Goal: Browse casually

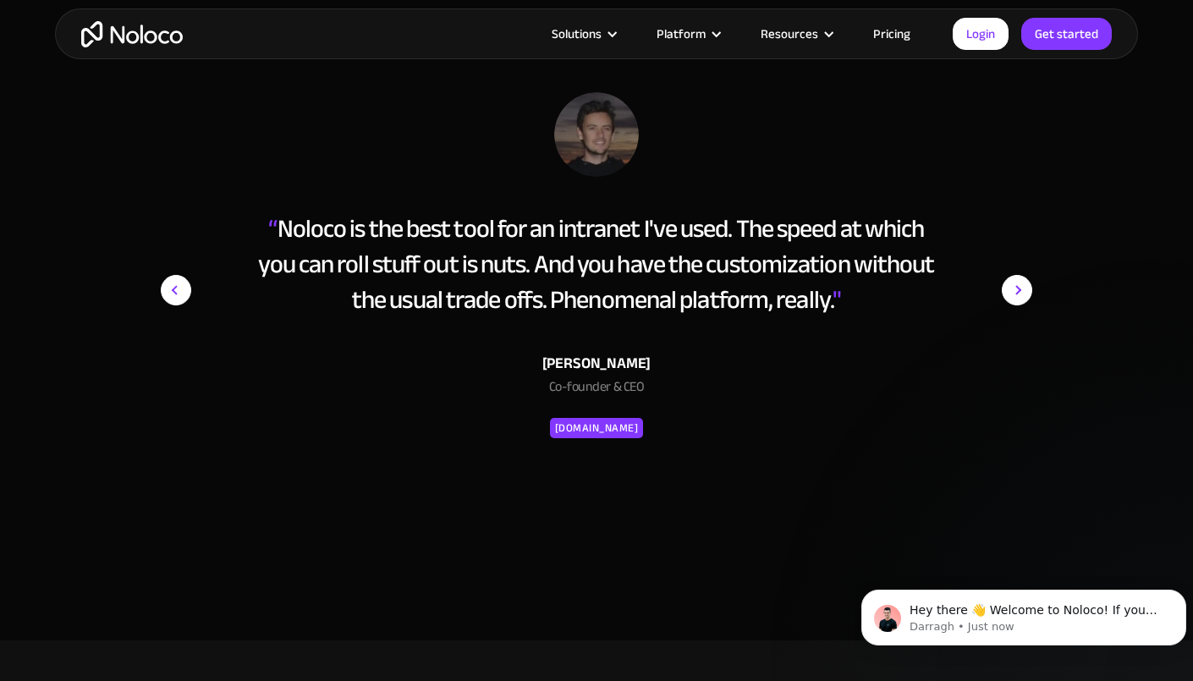
click at [1022, 285] on img "next slide" at bounding box center [1017, 290] width 30 height 396
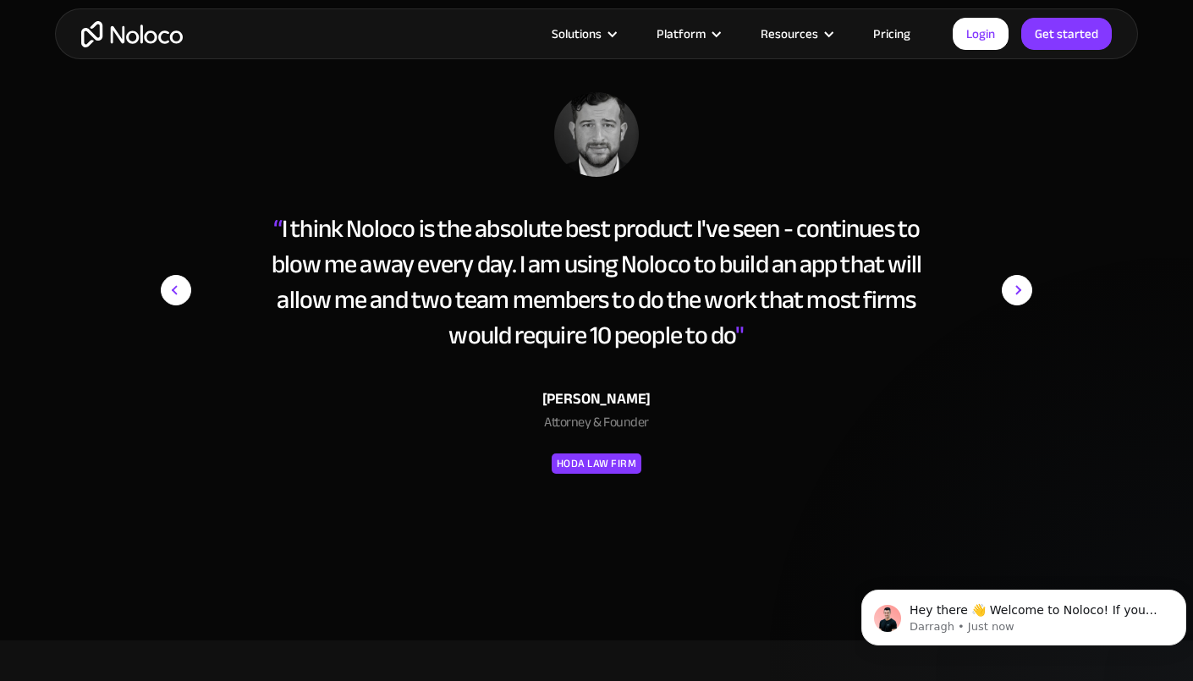
click at [1022, 285] on img "next slide" at bounding box center [1017, 290] width 30 height 396
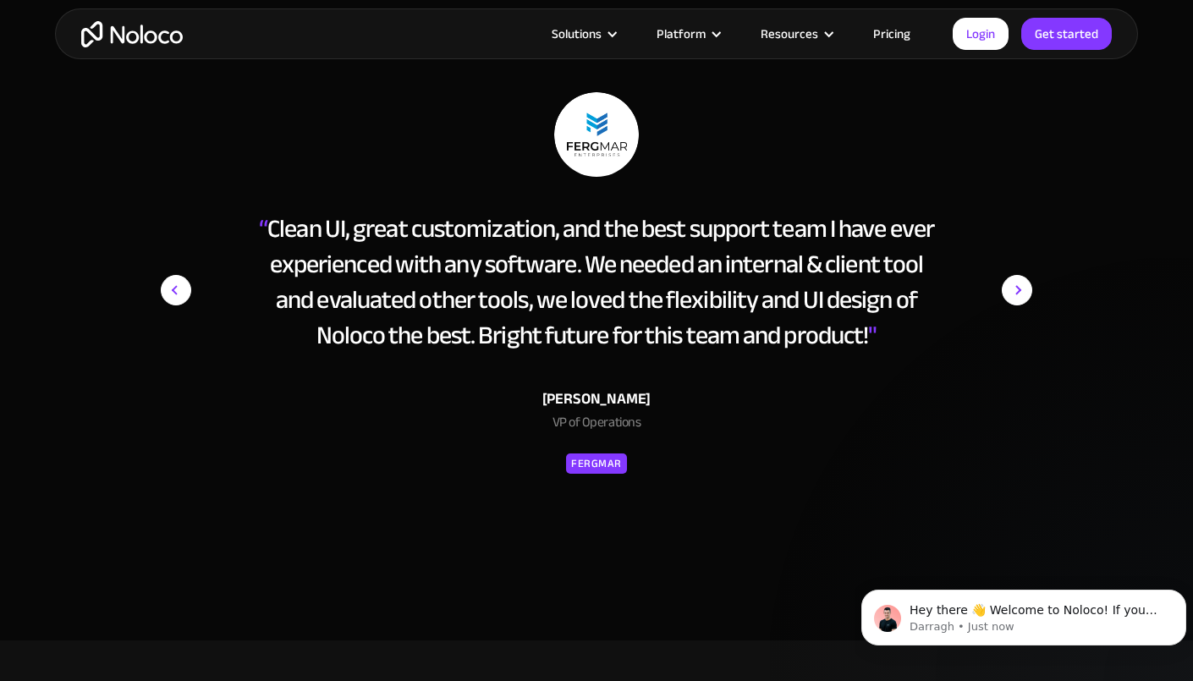
click at [1022, 285] on img "next slide" at bounding box center [1017, 290] width 30 height 396
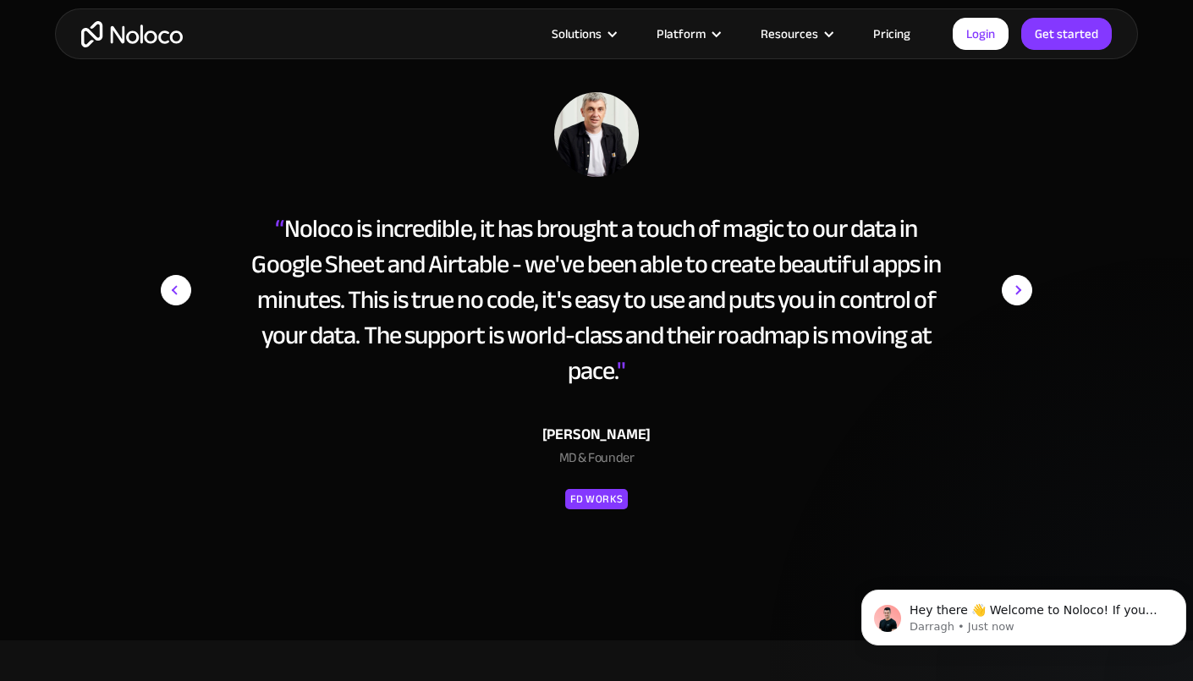
click at [1022, 285] on img "next slide" at bounding box center [1017, 290] width 30 height 396
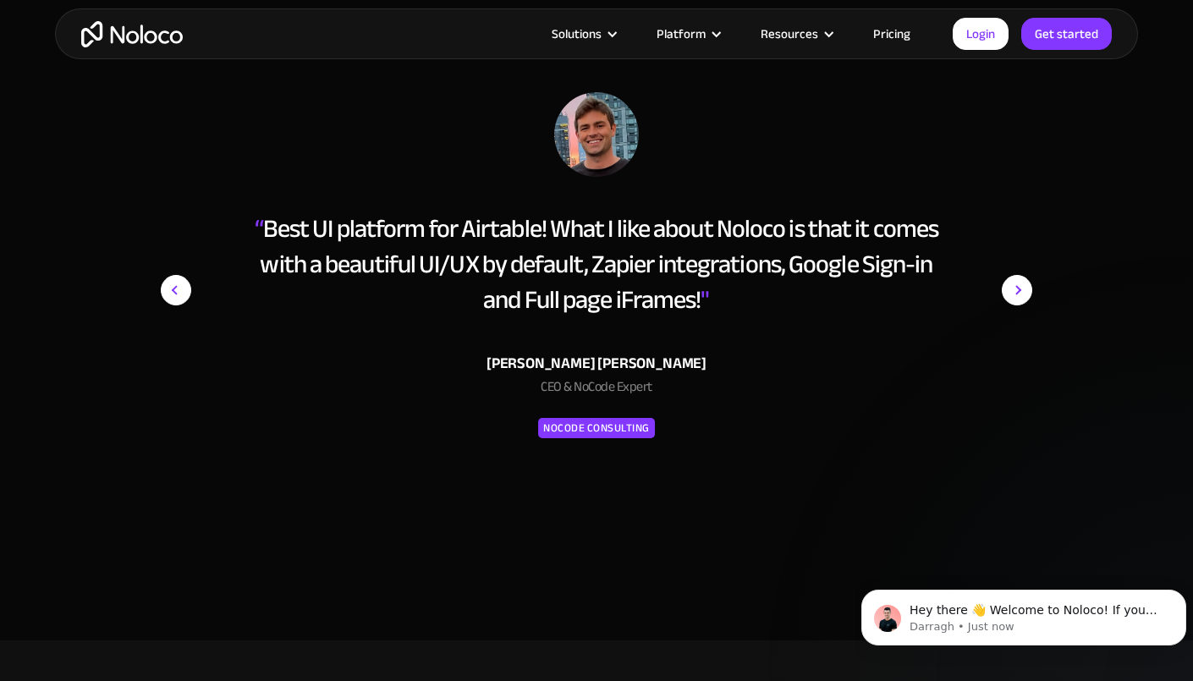
click at [1022, 285] on img "next slide" at bounding box center [1017, 290] width 30 height 396
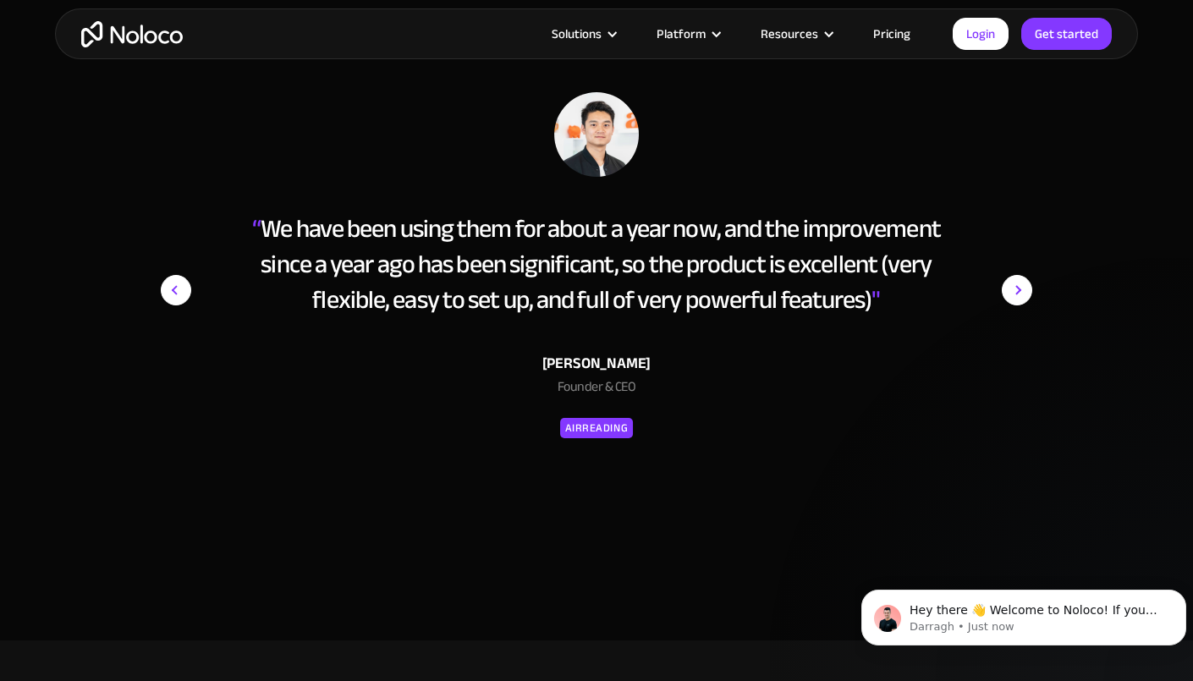
click at [1022, 285] on img "next slide" at bounding box center [1017, 290] width 30 height 396
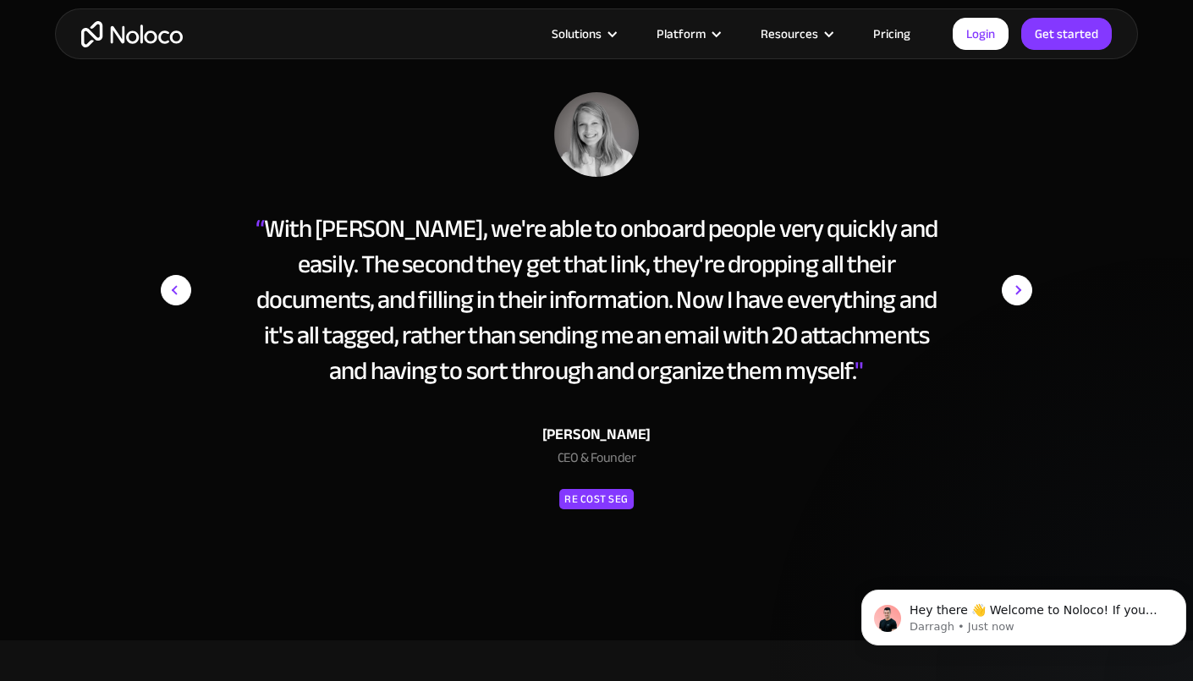
click at [1022, 285] on img "next slide" at bounding box center [1017, 290] width 30 height 396
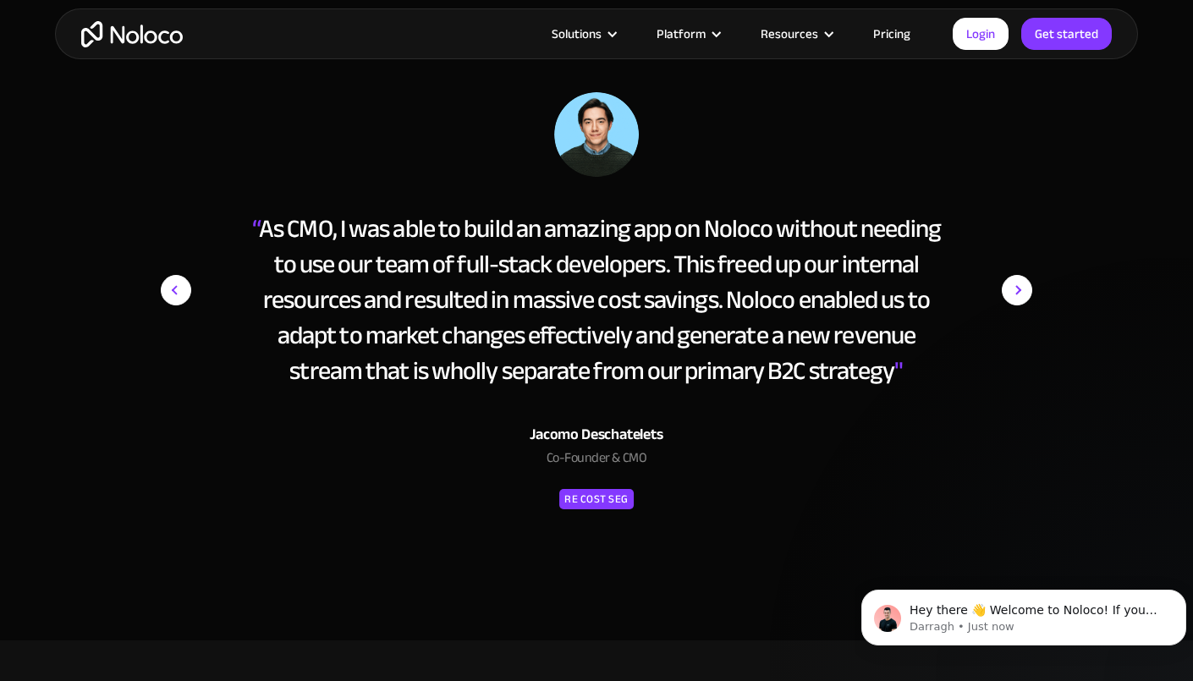
click at [1022, 285] on img "next slide" at bounding box center [1017, 290] width 30 height 396
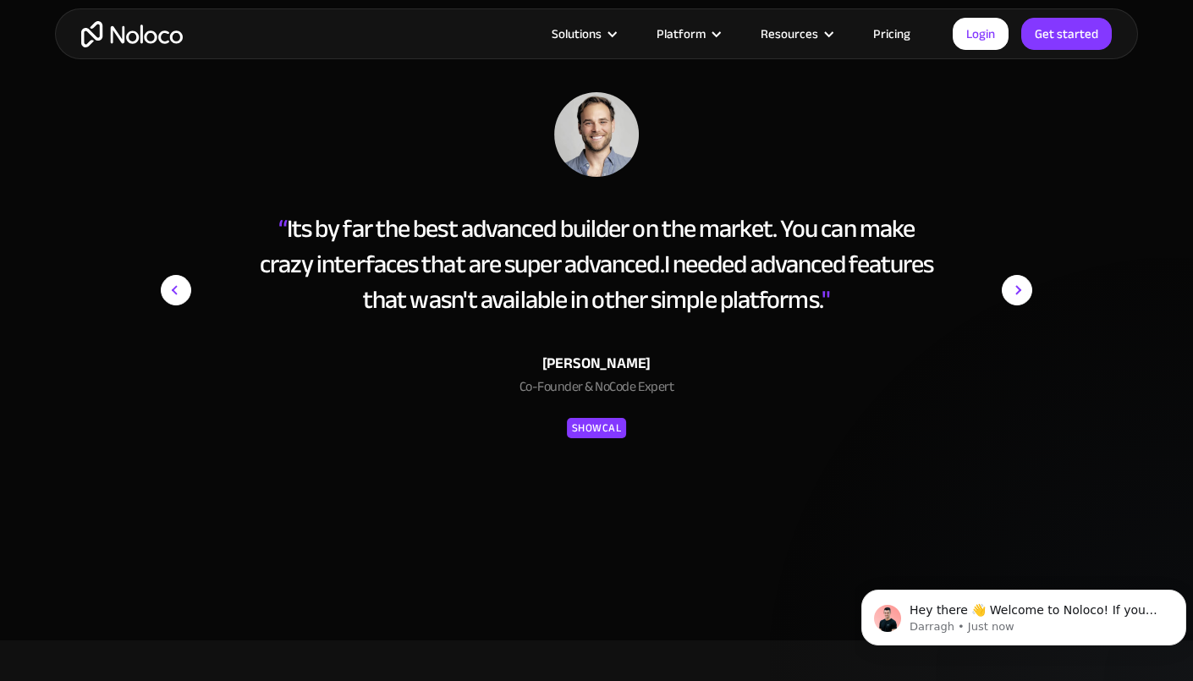
click at [1022, 285] on img "next slide" at bounding box center [1017, 290] width 30 height 396
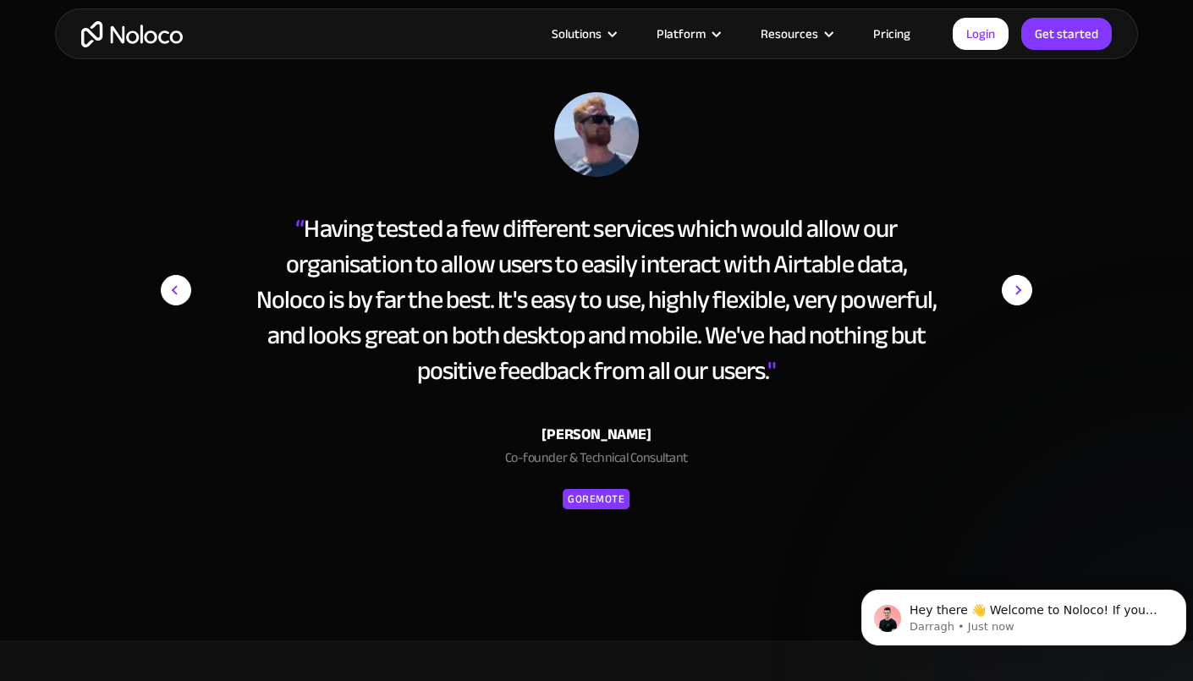
click at [1022, 285] on img "next slide" at bounding box center [1017, 290] width 30 height 396
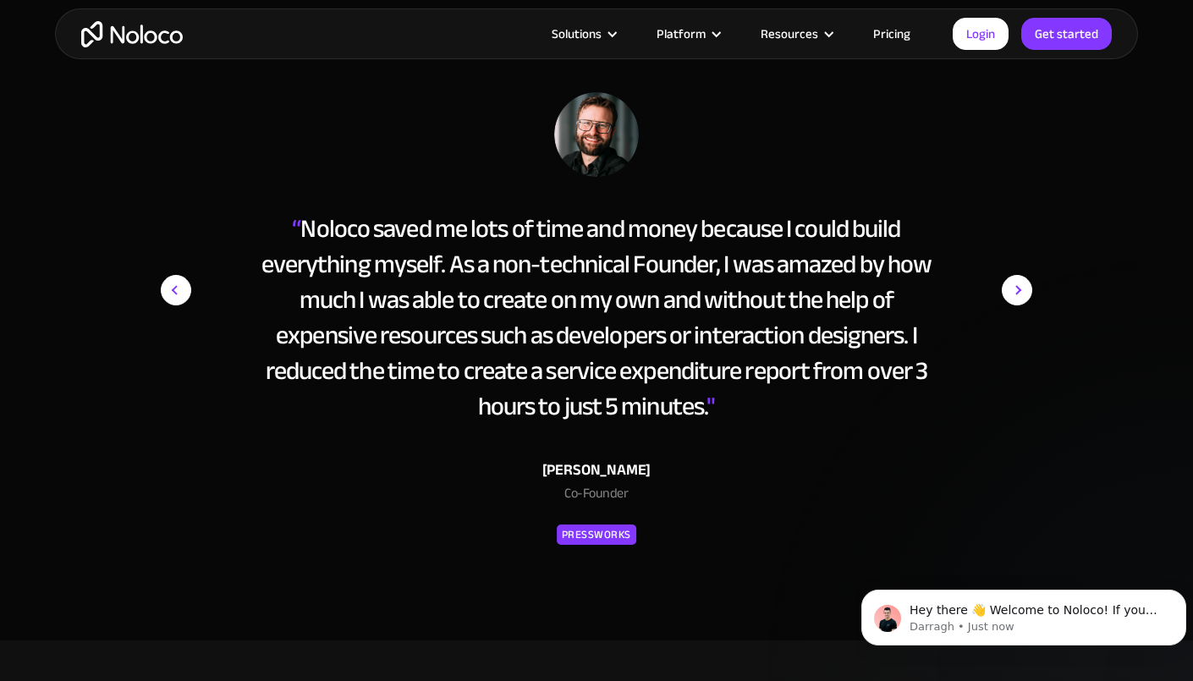
click at [1022, 285] on img "next slide" at bounding box center [1017, 290] width 30 height 396
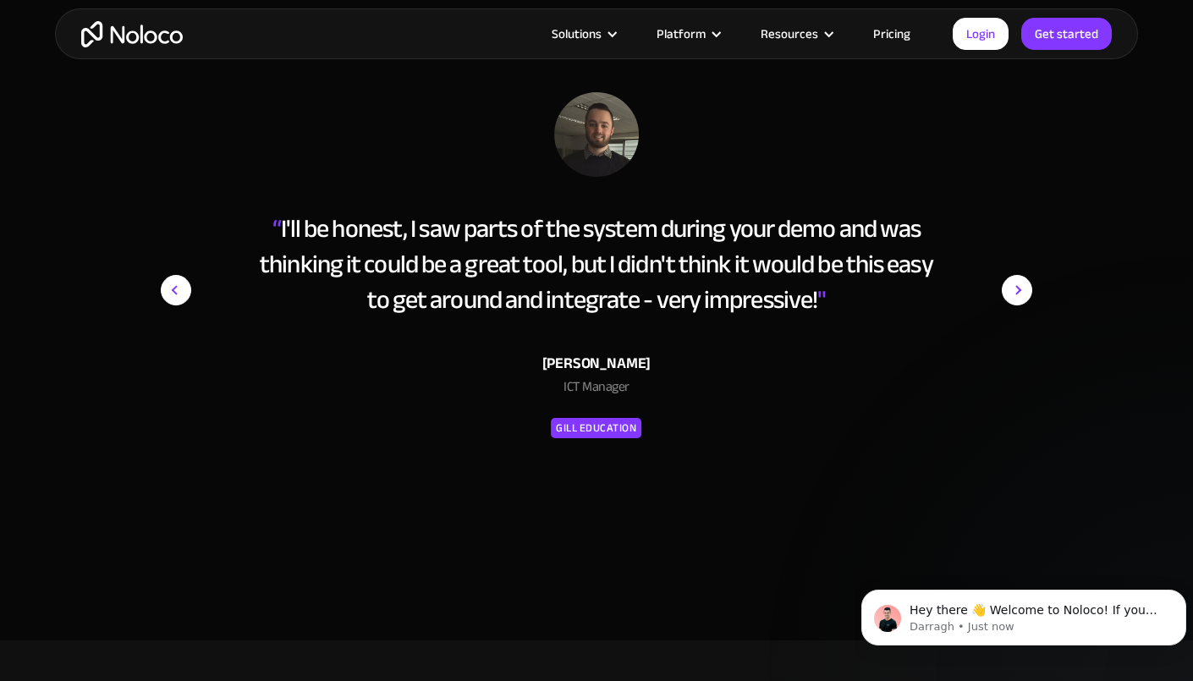
click at [1022, 285] on img "next slide" at bounding box center [1017, 290] width 30 height 396
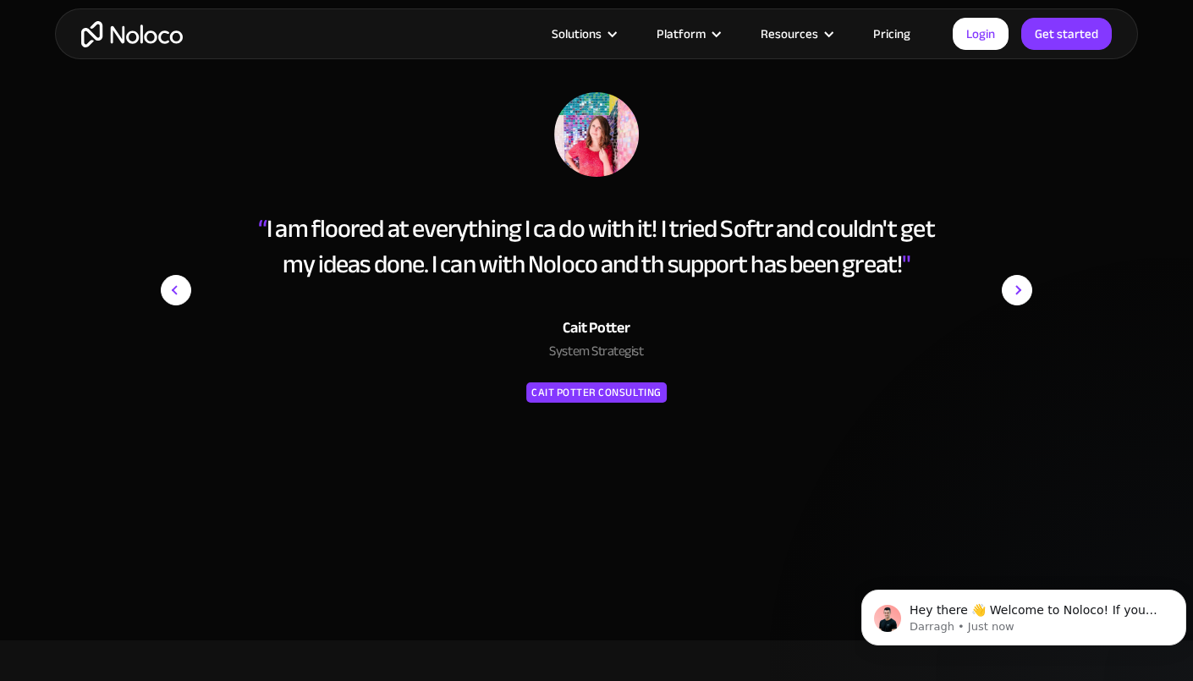
click at [1022, 285] on img "next slide" at bounding box center [1017, 290] width 30 height 396
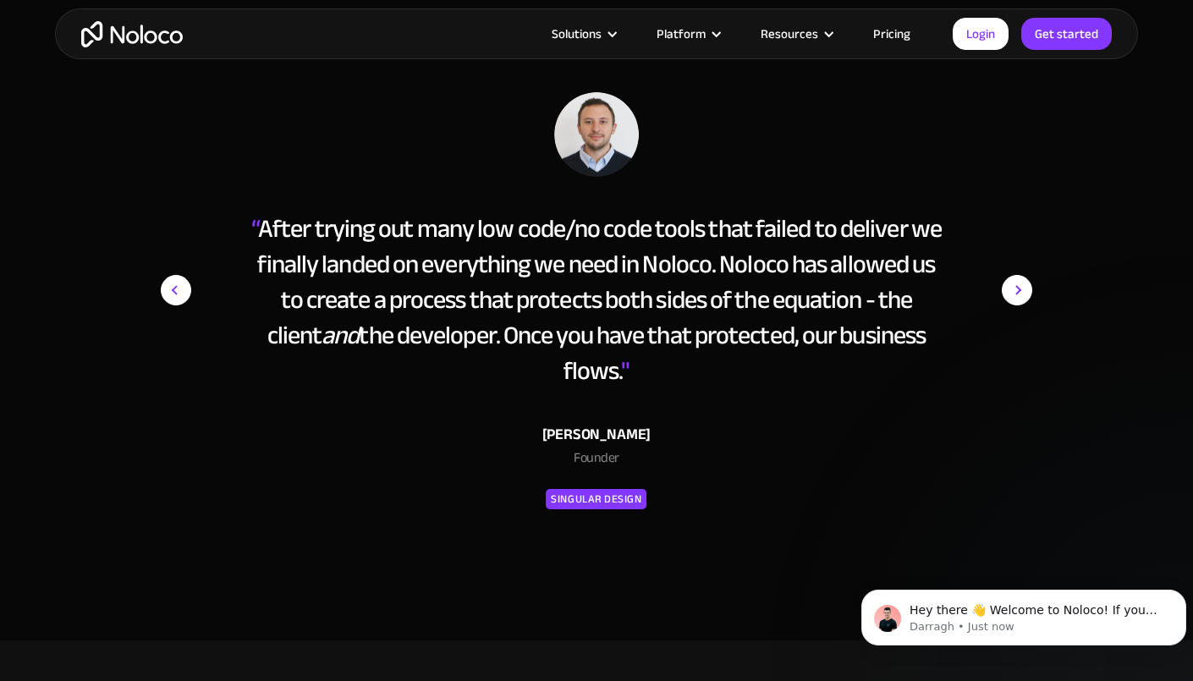
click at [1022, 285] on img "next slide" at bounding box center [1017, 290] width 30 height 396
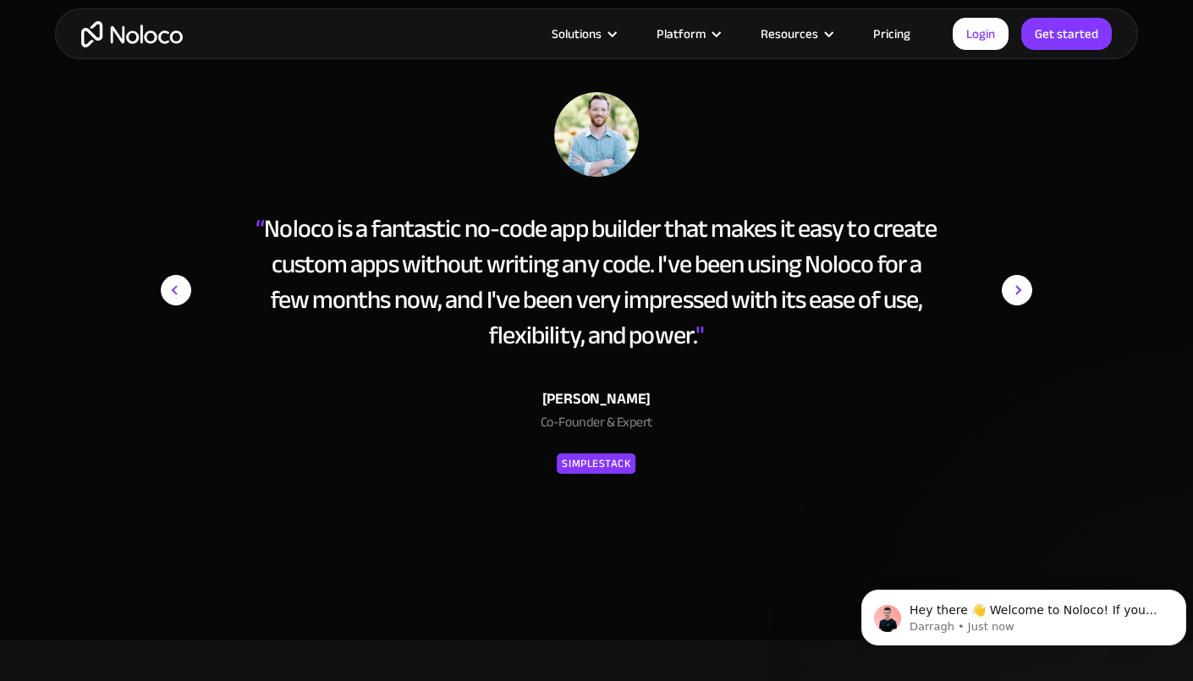
click at [1022, 285] on img "next slide" at bounding box center [1017, 290] width 30 height 396
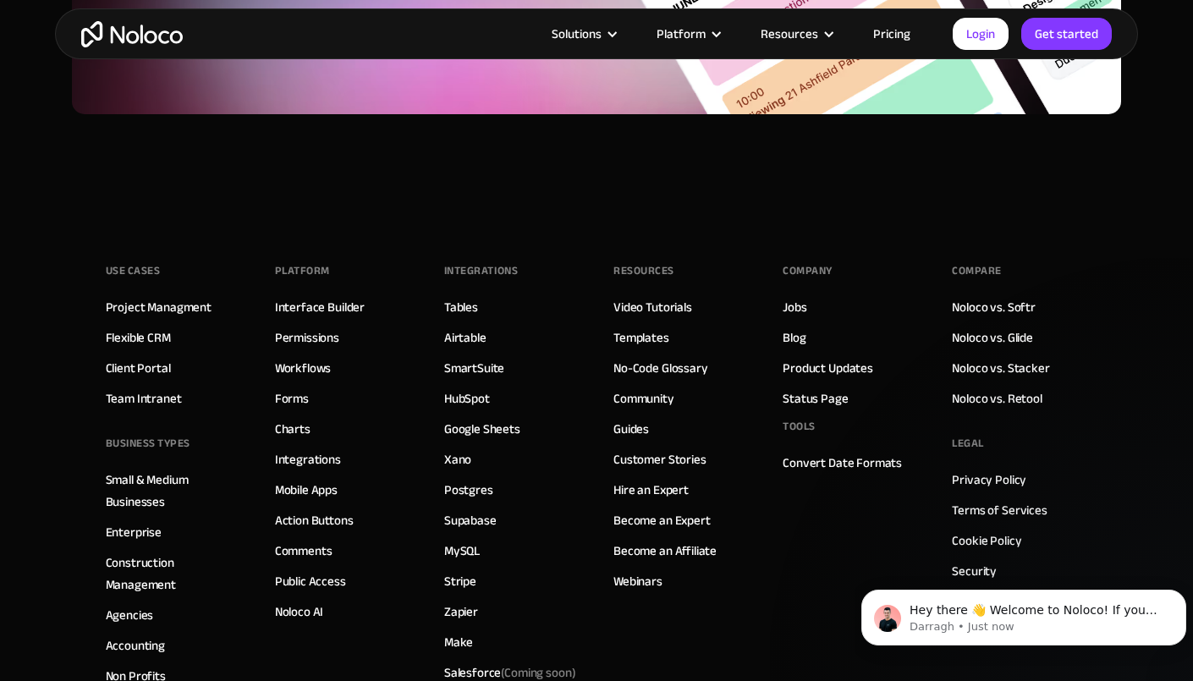
scroll to position [9555, 0]
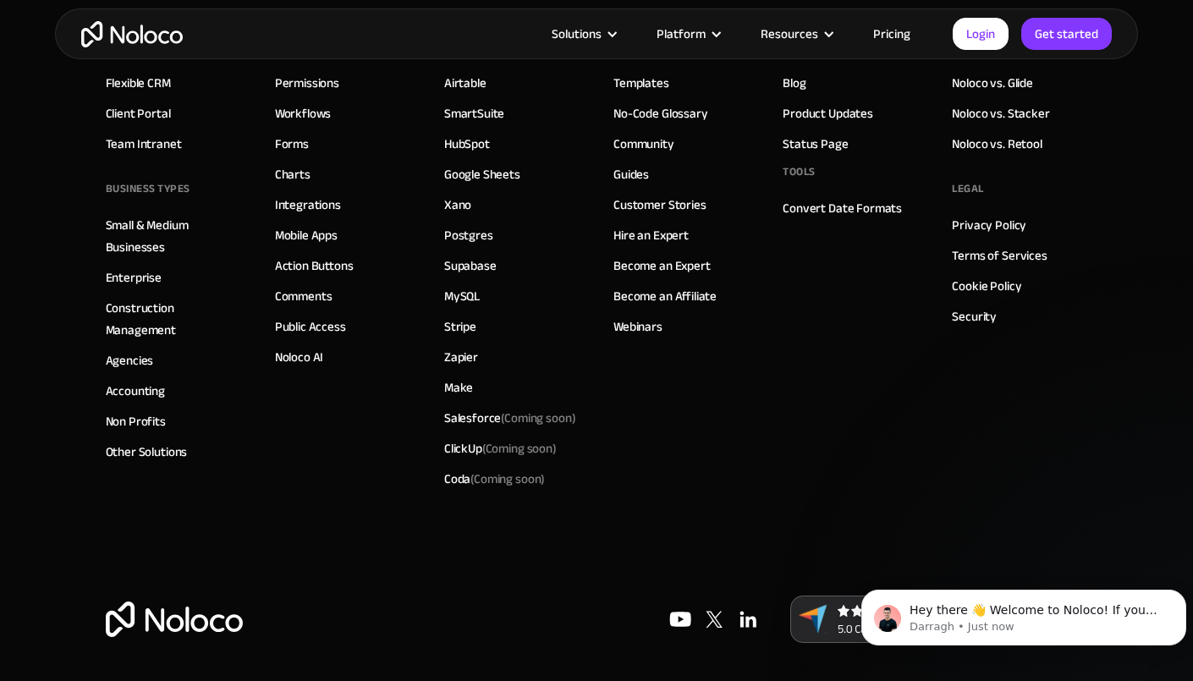
click at [750, 612] on img at bounding box center [748, 620] width 34 height 34
